Goal: Task Accomplishment & Management: Manage account settings

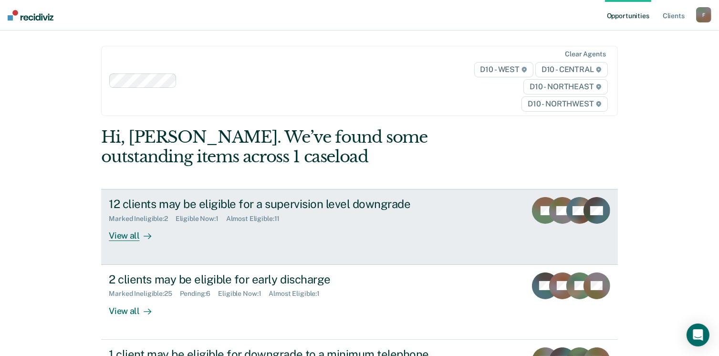
click at [191, 208] on div "12 clients may be eligible for a supervision level downgrade" at bounding box center [276, 204] width 335 height 14
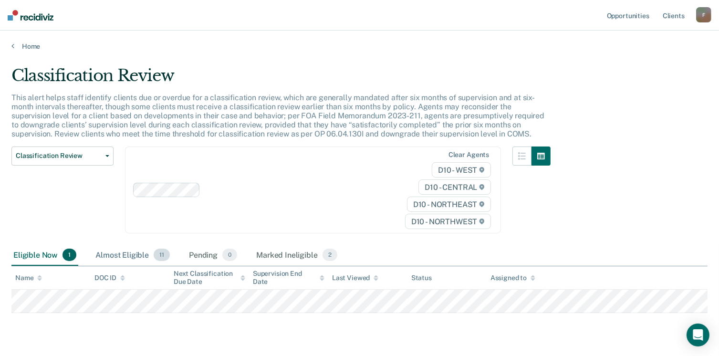
click at [162, 253] on span "11" at bounding box center [162, 255] width 16 height 12
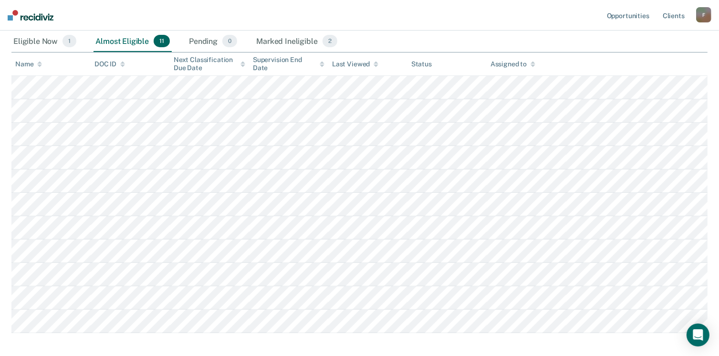
scroll to position [214, 0]
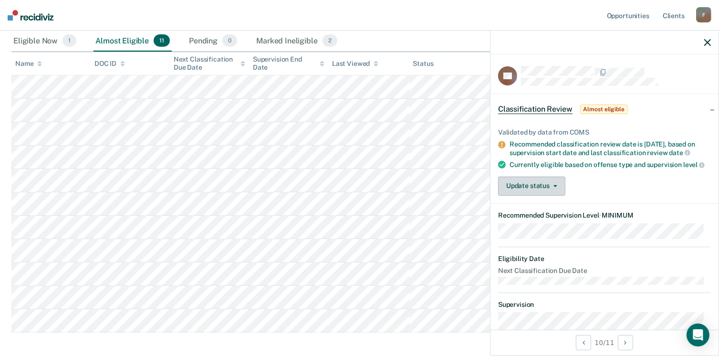
click at [554, 187] on icon "button" at bounding box center [556, 186] width 4 height 2
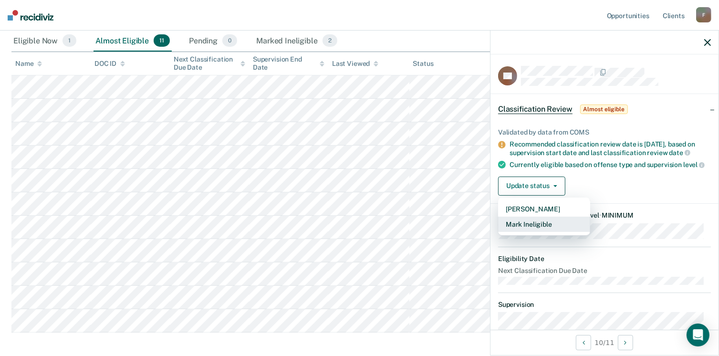
click at [532, 230] on button "Mark Ineligible" at bounding box center [544, 224] width 92 height 15
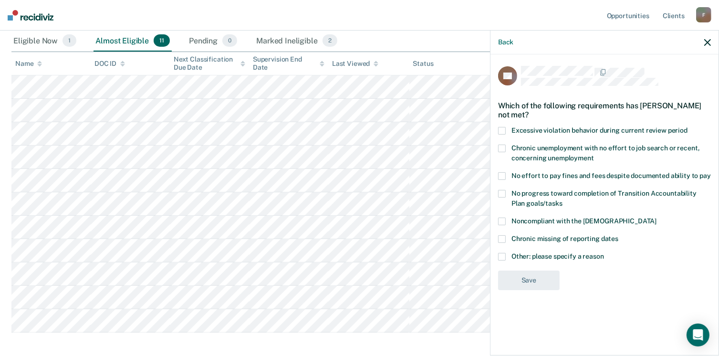
scroll to position [258, 0]
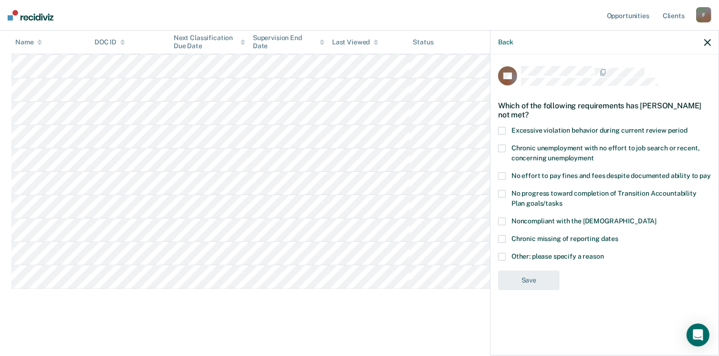
click at [504, 258] on span at bounding box center [502, 257] width 8 height 8
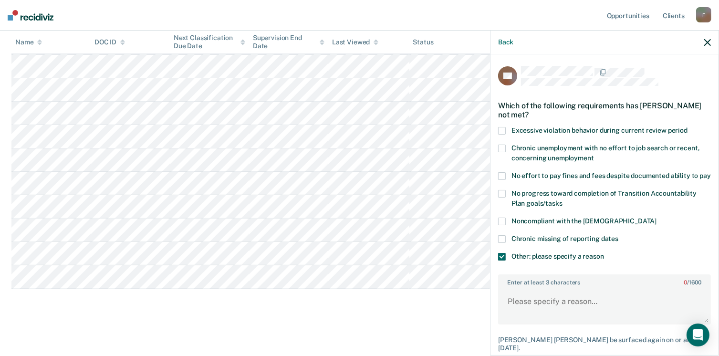
click at [504, 253] on div "Chronic missing of reporting dates" at bounding box center [604, 244] width 213 height 18
click at [504, 243] on span at bounding box center [502, 239] width 8 height 8
click at [529, 310] on textarea "Enter at least 3 characters 0 / 1600" at bounding box center [604, 305] width 211 height 35
type textarea "Treatment"
drag, startPoint x: 711, startPoint y: 282, endPoint x: 717, endPoint y: 328, distance: 46.7
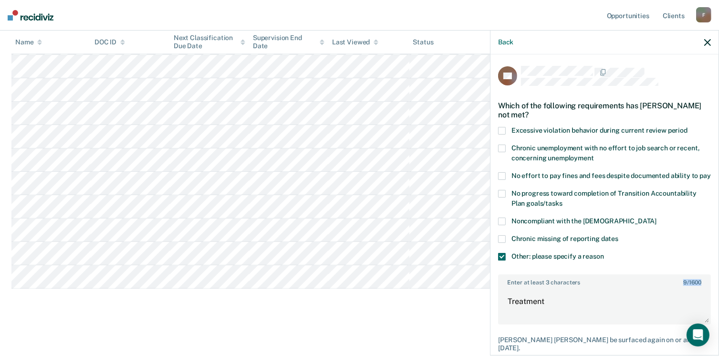
click at [717, 328] on div "DC Which of the following requirements has [PERSON_NAME] not met? Excessive vio…" at bounding box center [605, 203] width 228 height 299
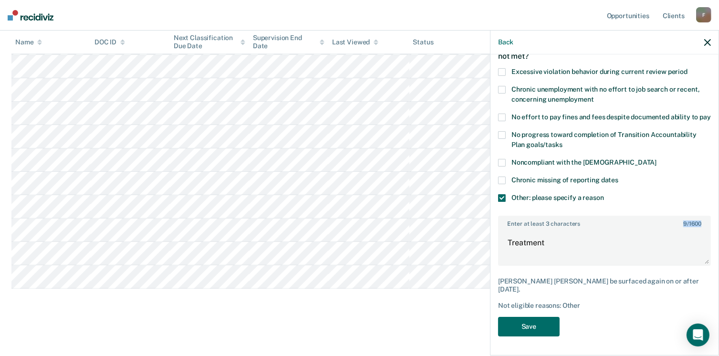
scroll to position [67, 0]
click at [548, 335] on button "Save" at bounding box center [529, 327] width 62 height 20
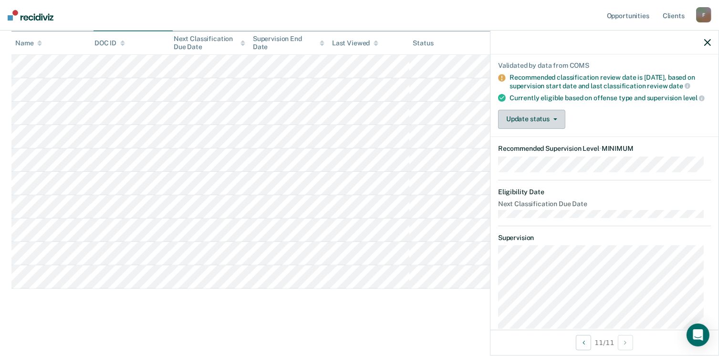
click at [558, 125] on button "Update status" at bounding box center [531, 119] width 67 height 19
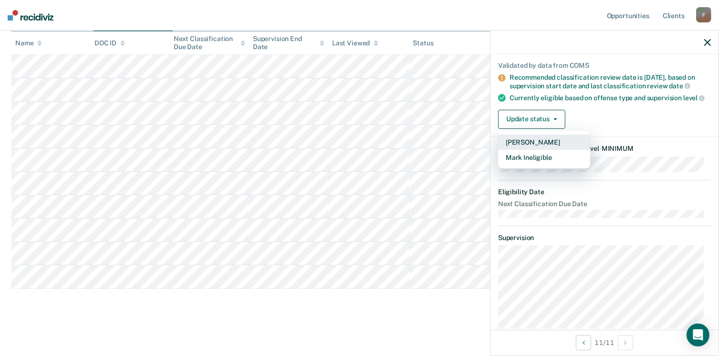
click at [538, 149] on button "[PERSON_NAME]" at bounding box center [544, 142] width 92 height 15
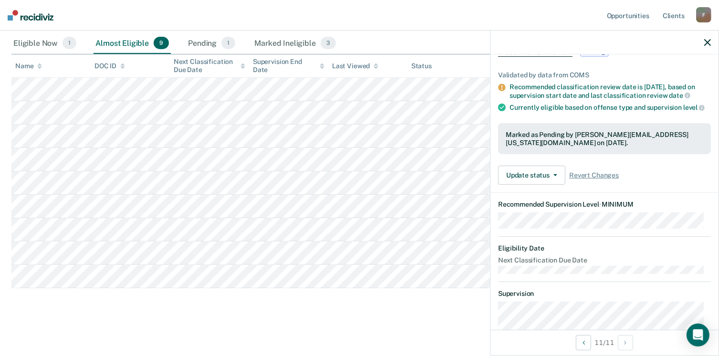
scroll to position [0, 0]
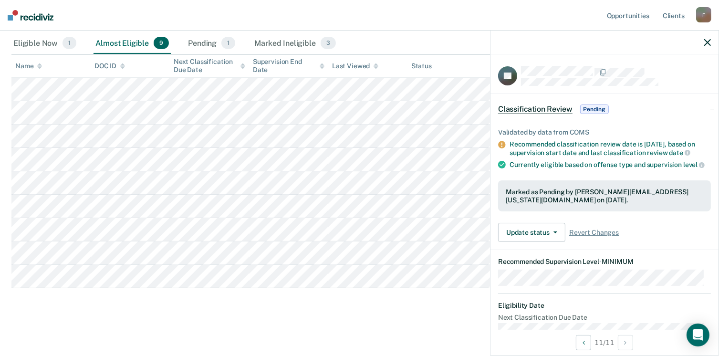
click at [590, 114] on div "Classification Review Pending" at bounding box center [554, 109] width 113 height 15
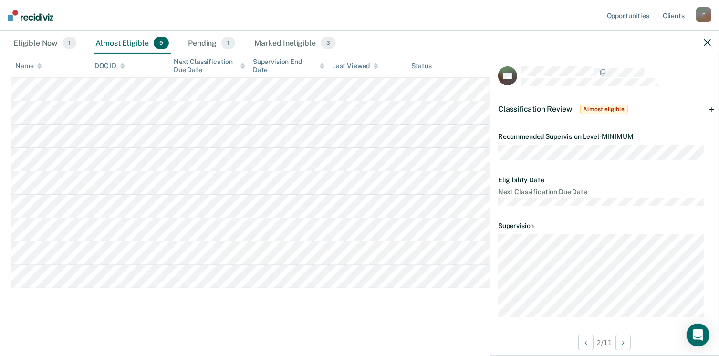
click at [610, 107] on span "Almost eligible" at bounding box center [604, 110] width 48 height 10
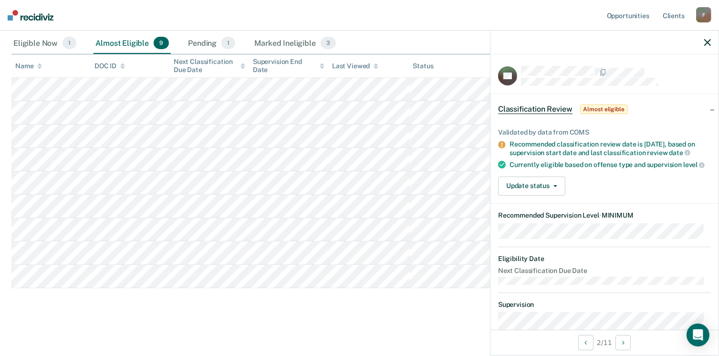
click at [678, 110] on div "Classification Review Almost eligible" at bounding box center [605, 109] width 228 height 31
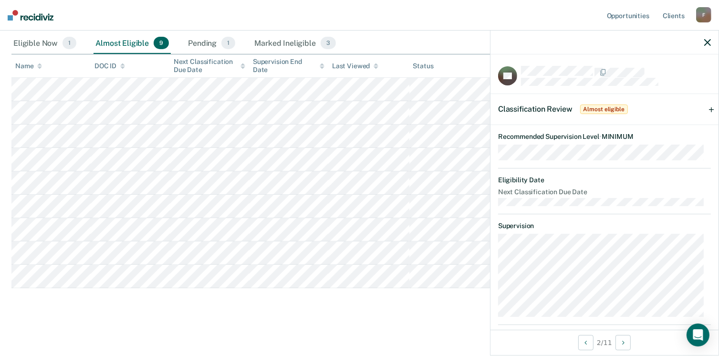
click at [712, 44] on div at bounding box center [605, 43] width 228 height 24
click at [708, 44] on icon "button" at bounding box center [708, 42] width 7 height 7
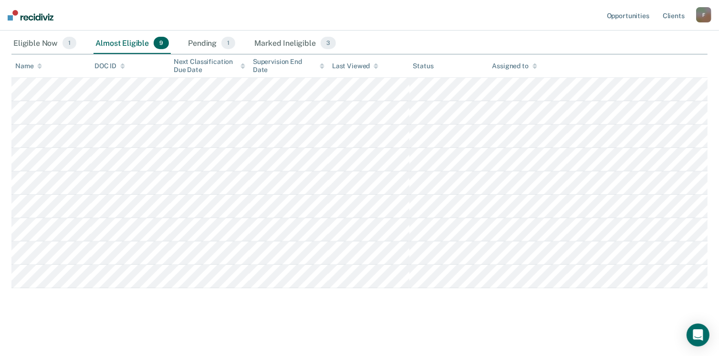
click at [21, 16] on img at bounding box center [31, 15] width 46 height 11
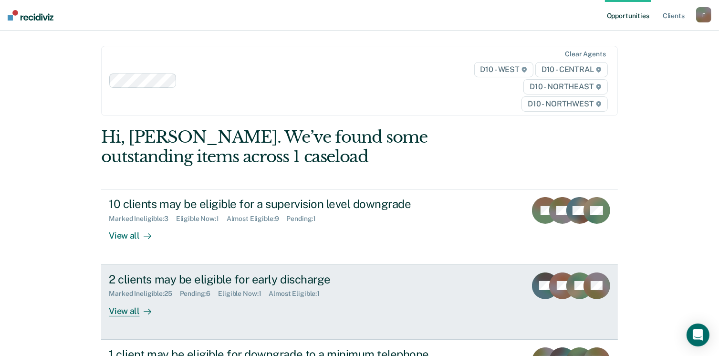
click at [277, 281] on div "2 clients may be eligible for early discharge" at bounding box center [276, 280] width 335 height 14
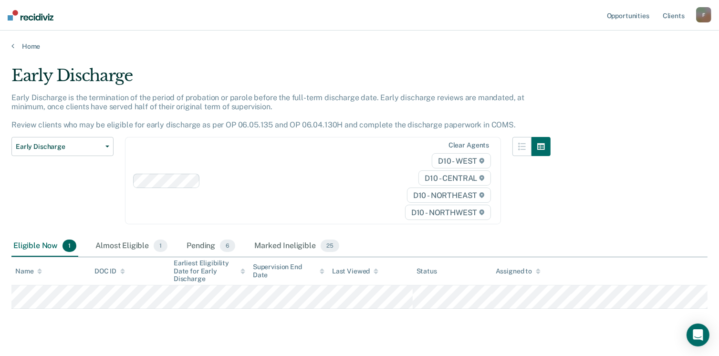
click at [277, 281] on th "Supervision End Date" at bounding box center [288, 271] width 79 height 28
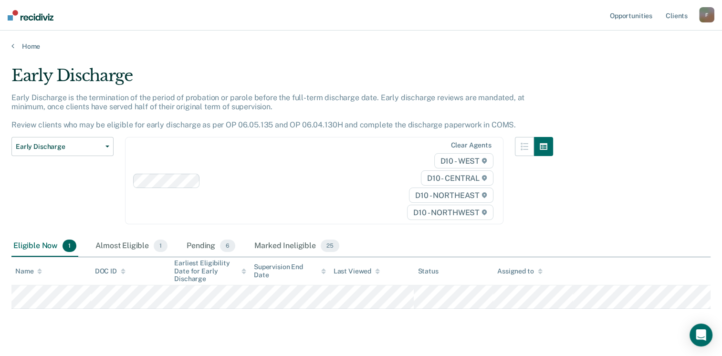
click at [9, 14] on img at bounding box center [31, 15] width 46 height 11
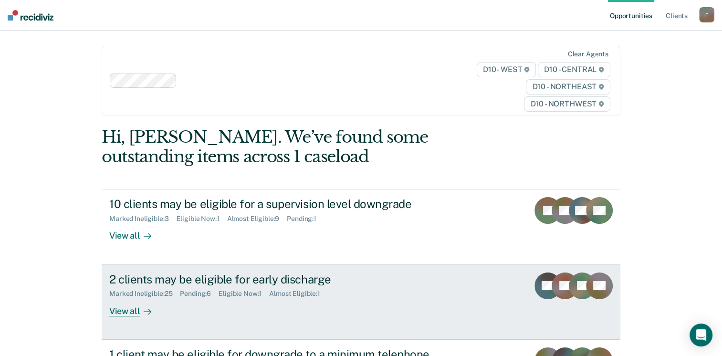
click at [129, 313] on div "View all" at bounding box center [135, 307] width 53 height 19
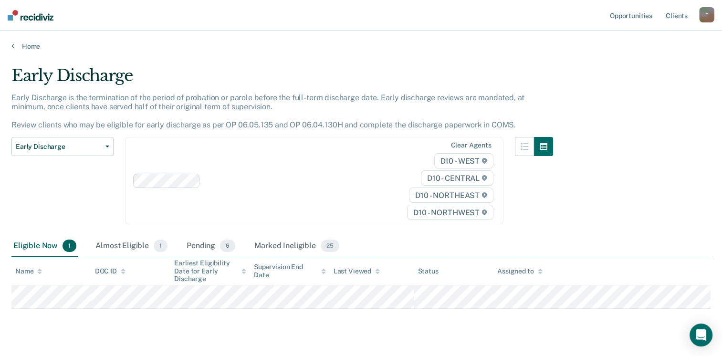
scroll to position [20, 0]
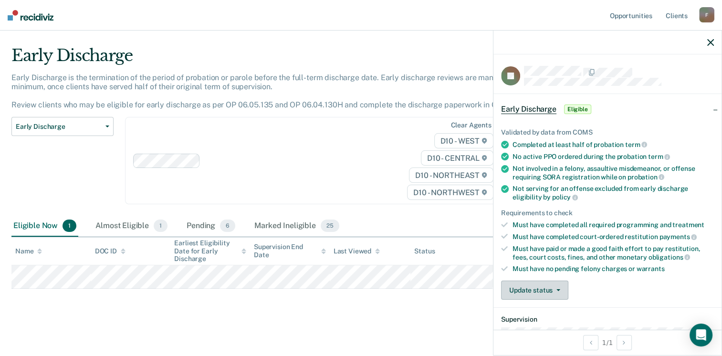
click at [556, 283] on button "Update status" at bounding box center [534, 290] width 67 height 19
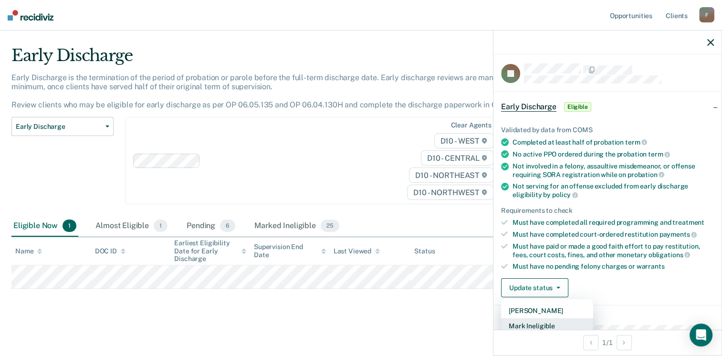
click at [540, 320] on button "Mark Ineligible" at bounding box center [547, 325] width 92 height 15
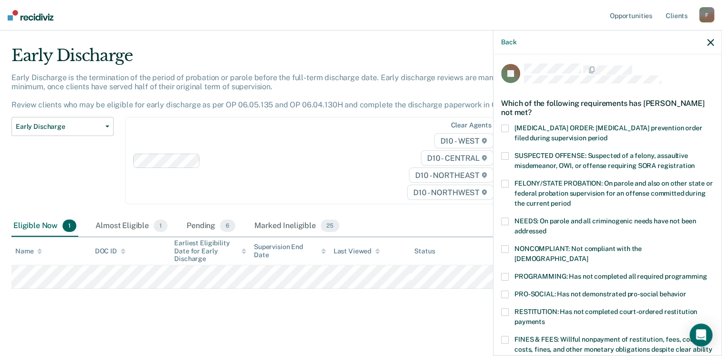
click at [504, 273] on span at bounding box center [505, 277] width 8 height 8
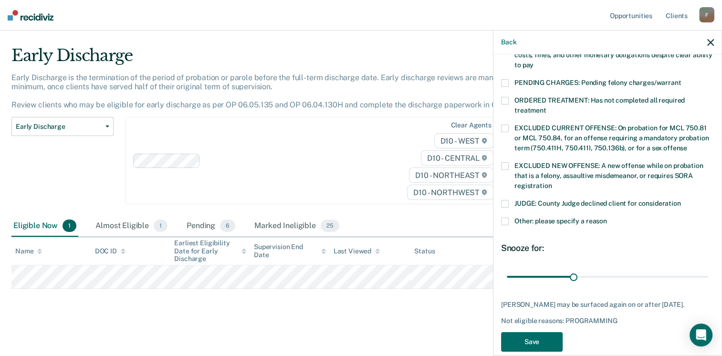
scroll to position [302, 0]
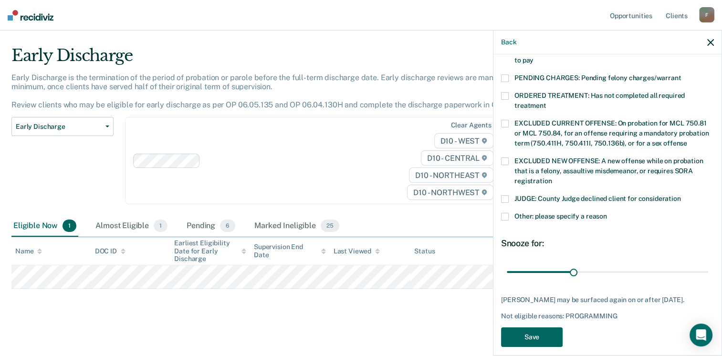
click at [544, 328] on button "Save" at bounding box center [532, 337] width 62 height 20
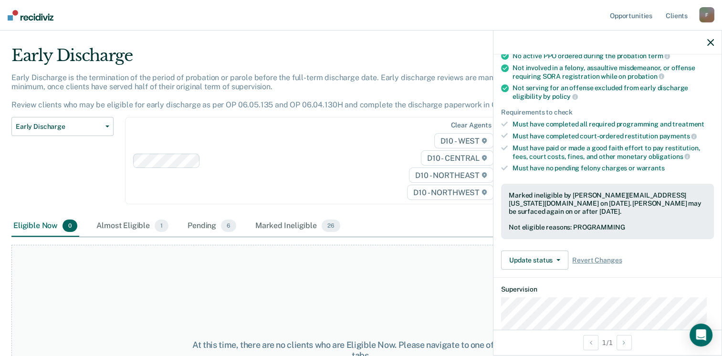
scroll to position [80, 0]
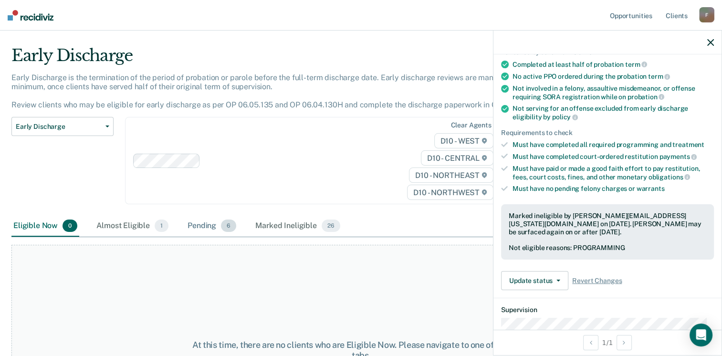
click at [225, 224] on span "6" at bounding box center [228, 226] width 15 height 12
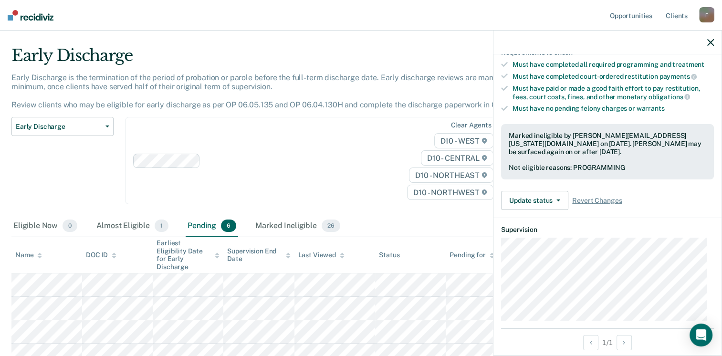
scroll to position [137, 0]
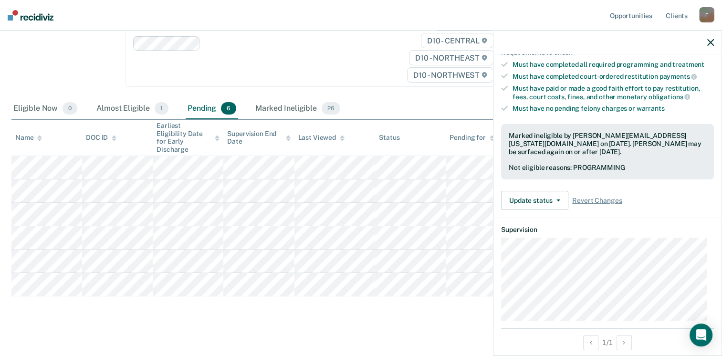
click at [286, 269] on tbody at bounding box center [360, 226] width 699 height 140
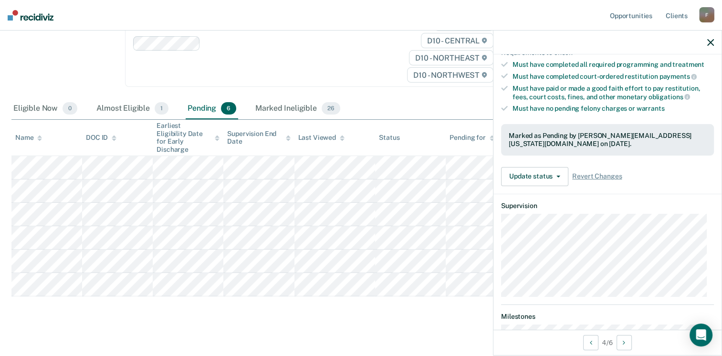
scroll to position [160, 0]
click at [58, 300] on div "Early Discharge Early Discharge is the termination of the period of probation o…" at bounding box center [360, 126] width 699 height 396
